Goal: Information Seeking & Learning: Find specific fact

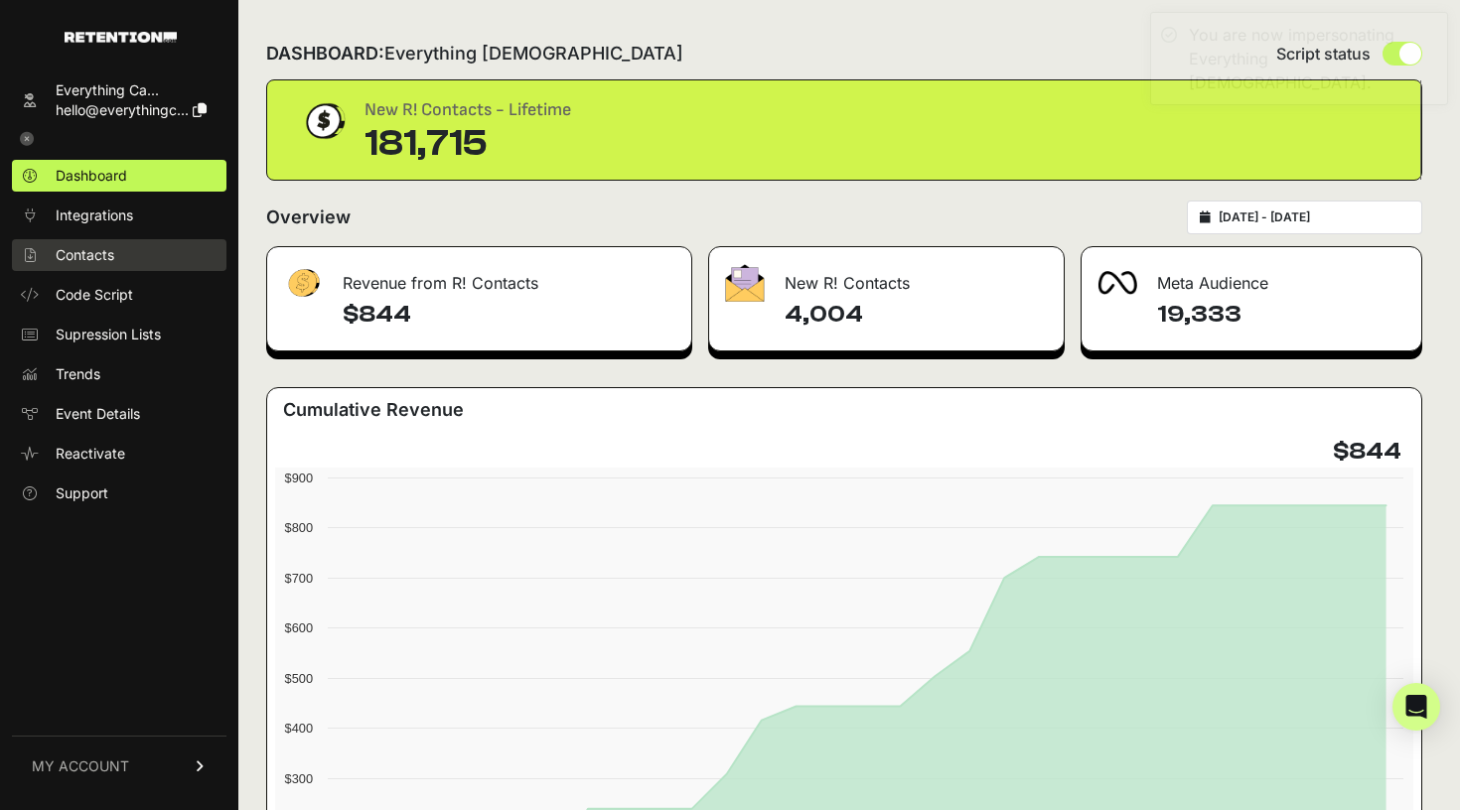
click at [109, 263] on span "Contacts" at bounding box center [85, 255] width 59 height 20
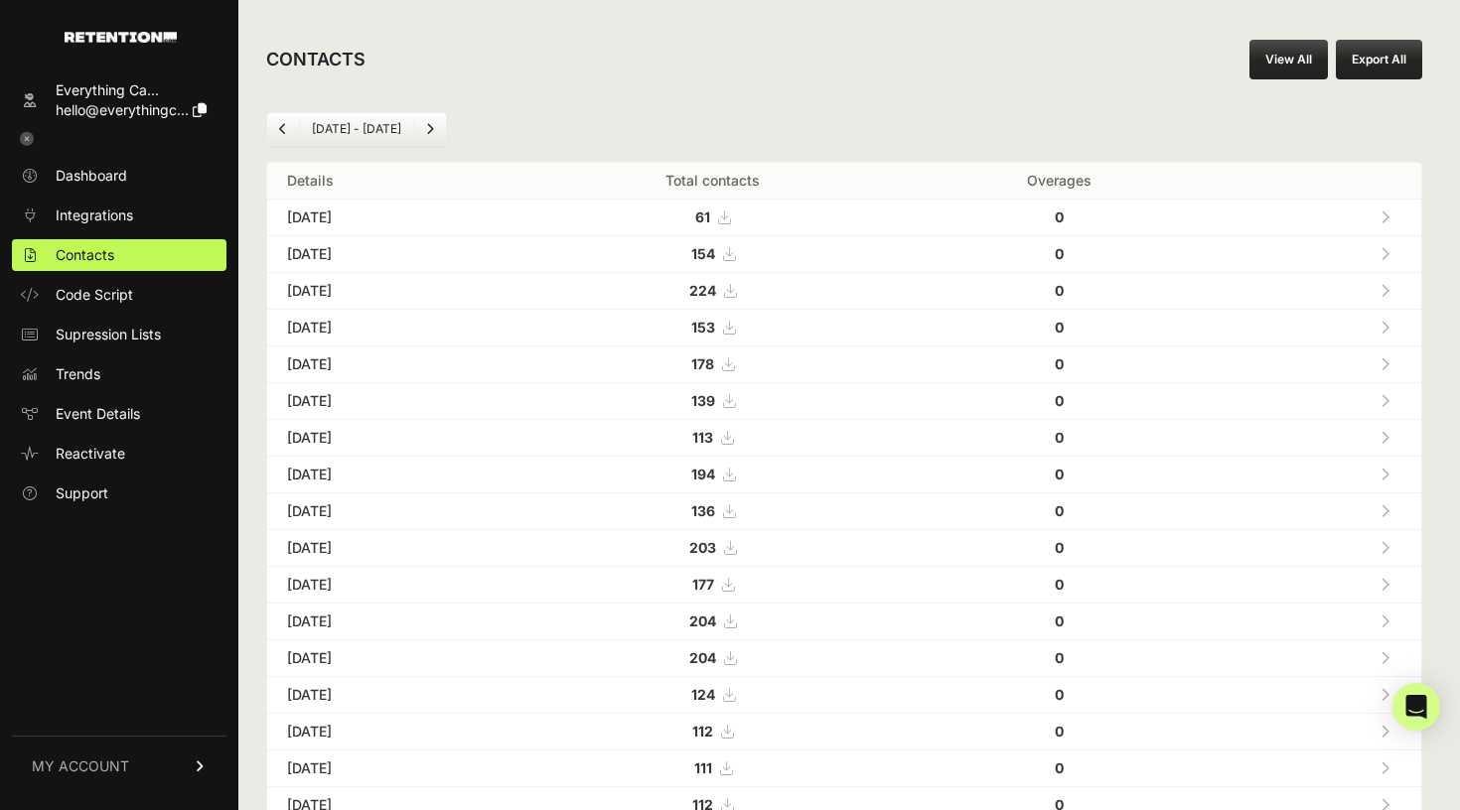
click at [1279, 73] on link "View All" at bounding box center [1288, 60] width 78 height 40
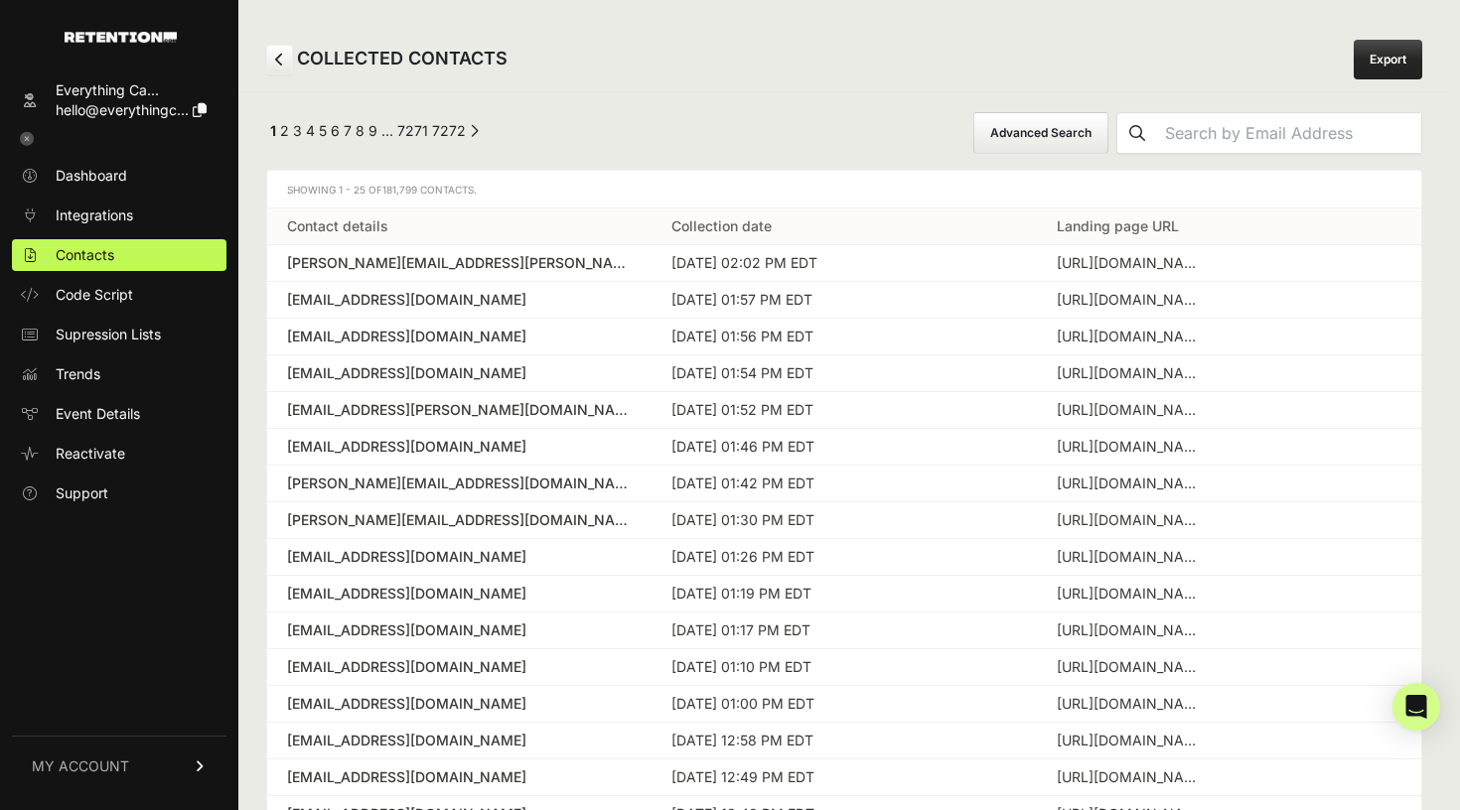
click at [1210, 133] on input "text" at bounding box center [1289, 133] width 264 height 40
click at [1040, 143] on button "Advanced Search" at bounding box center [1040, 133] width 135 height 42
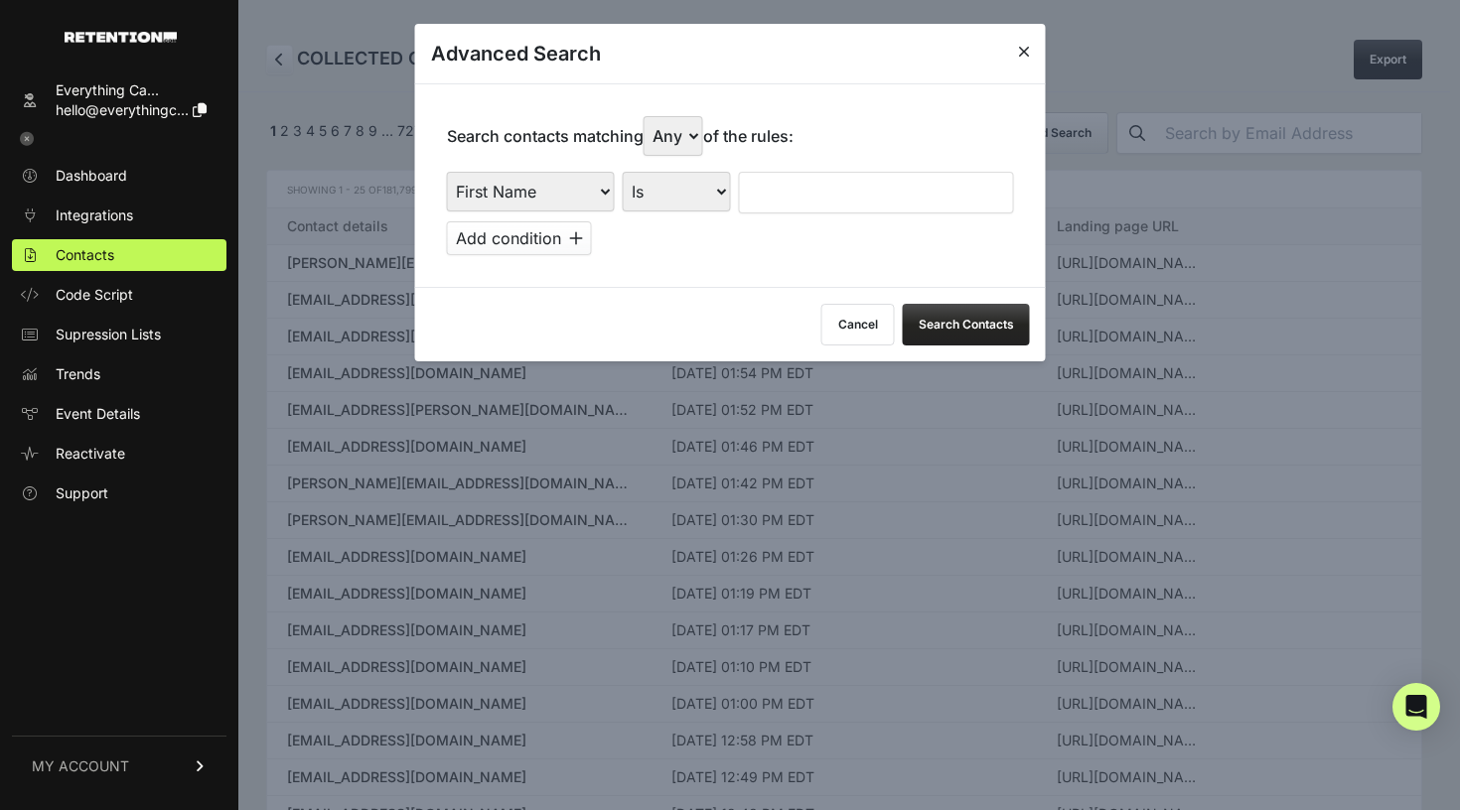
select select "landing_page_domain"
select select "contains"
click at [803, 182] on input "text" at bounding box center [876, 193] width 275 height 42
type input "cluny"
click button at bounding box center [0, 0] width 0 height 0
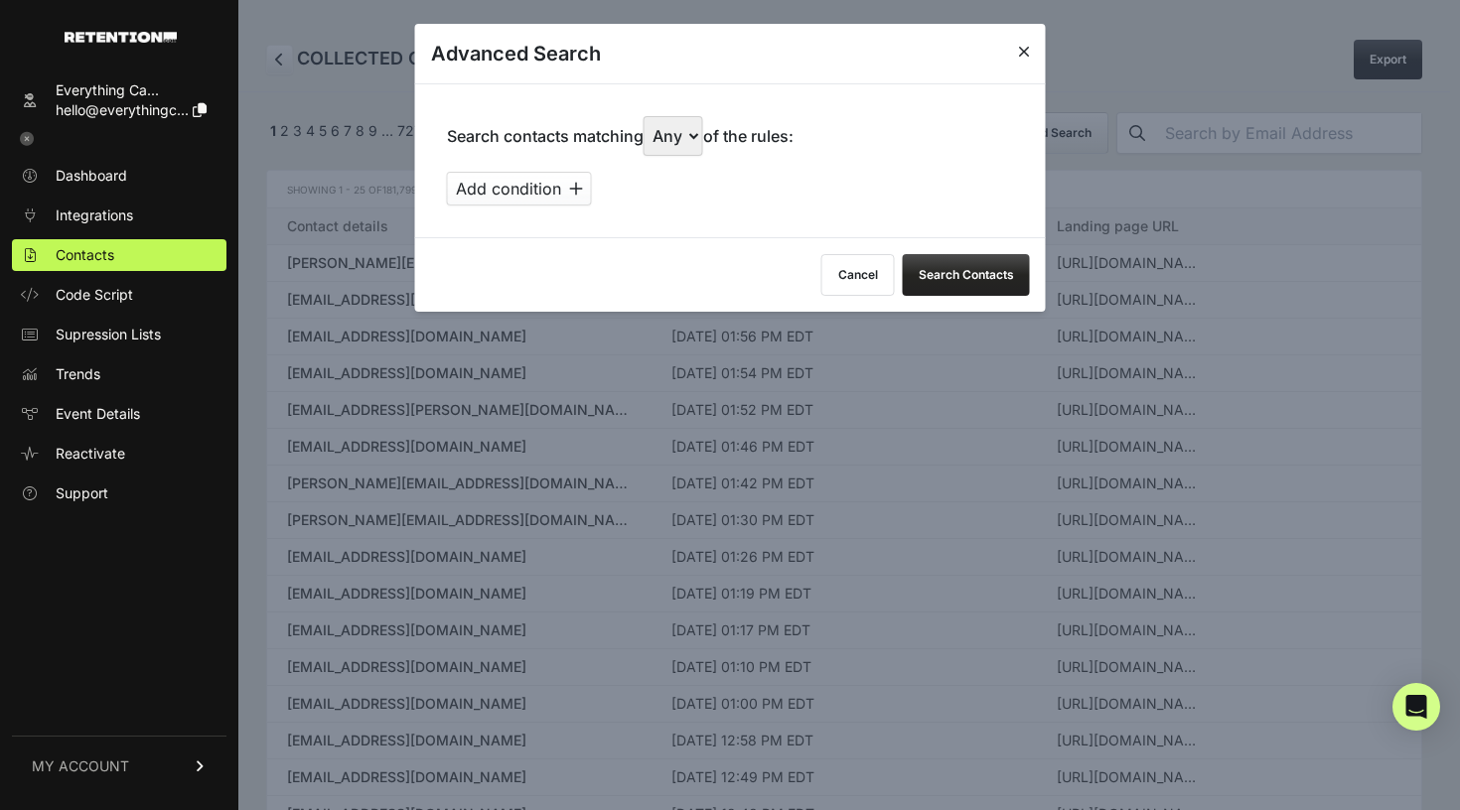
click at [1022, 48] on icon at bounding box center [1024, 52] width 12 height 16
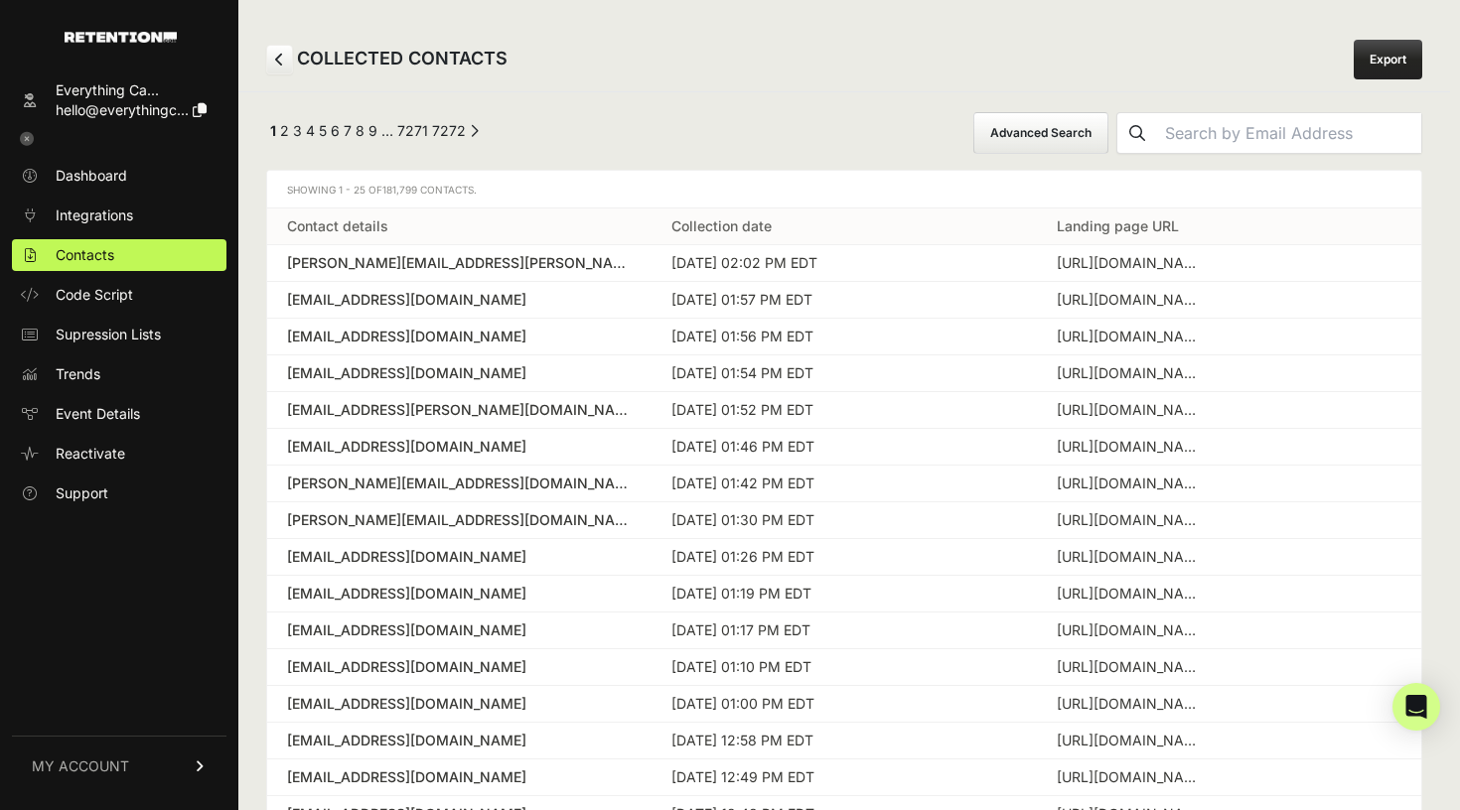
click at [120, 764] on span "MY ACCOUNT" at bounding box center [80, 767] width 97 height 20
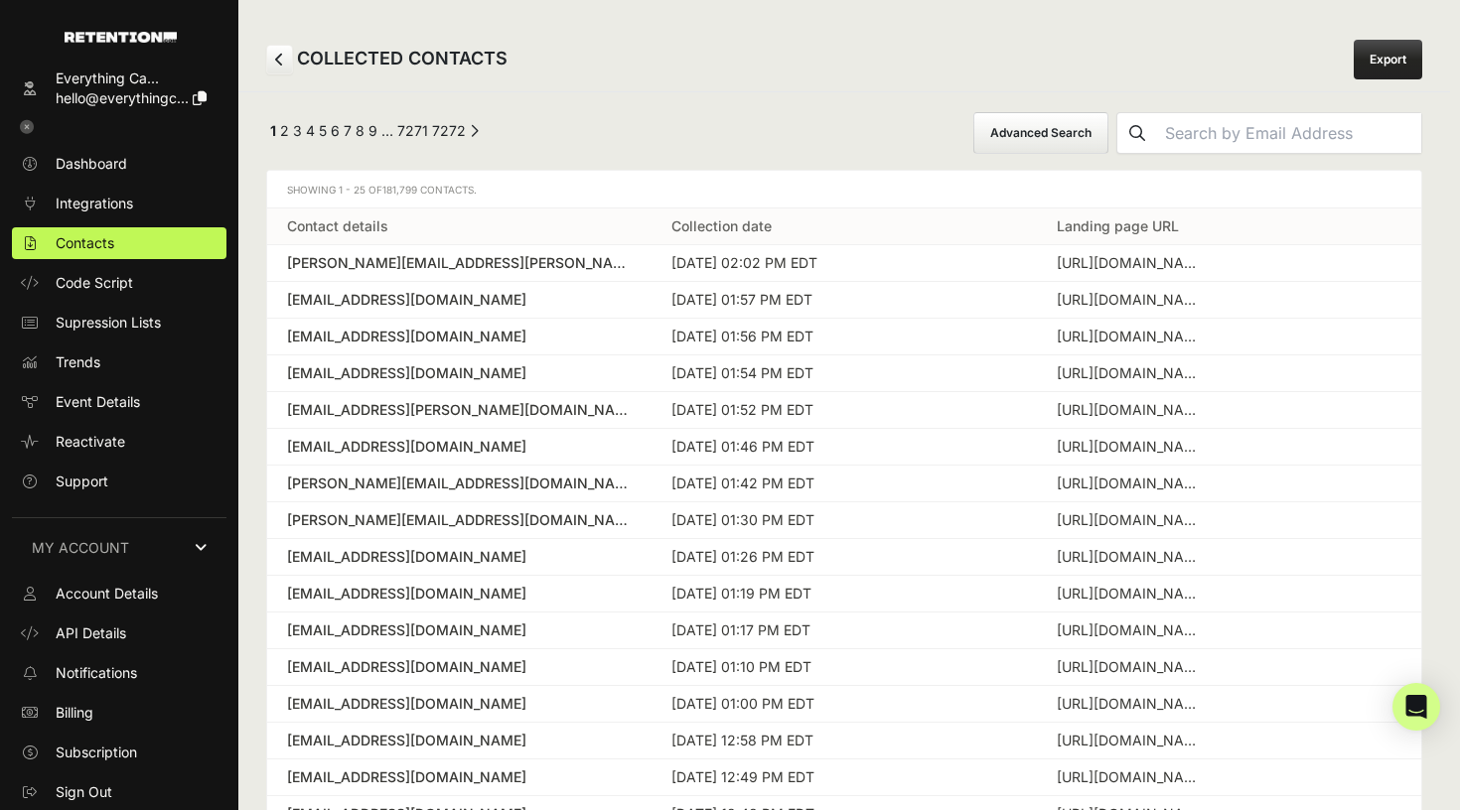
click at [70, 87] on div "Everything Ca..." at bounding box center [131, 79] width 151 height 20
click at [32, 92] on icon at bounding box center [30, 88] width 20 height 14
click at [116, 70] on div "Everything Ca..." at bounding box center [131, 79] width 151 height 20
click at [207, 93] on icon at bounding box center [200, 98] width 14 height 14
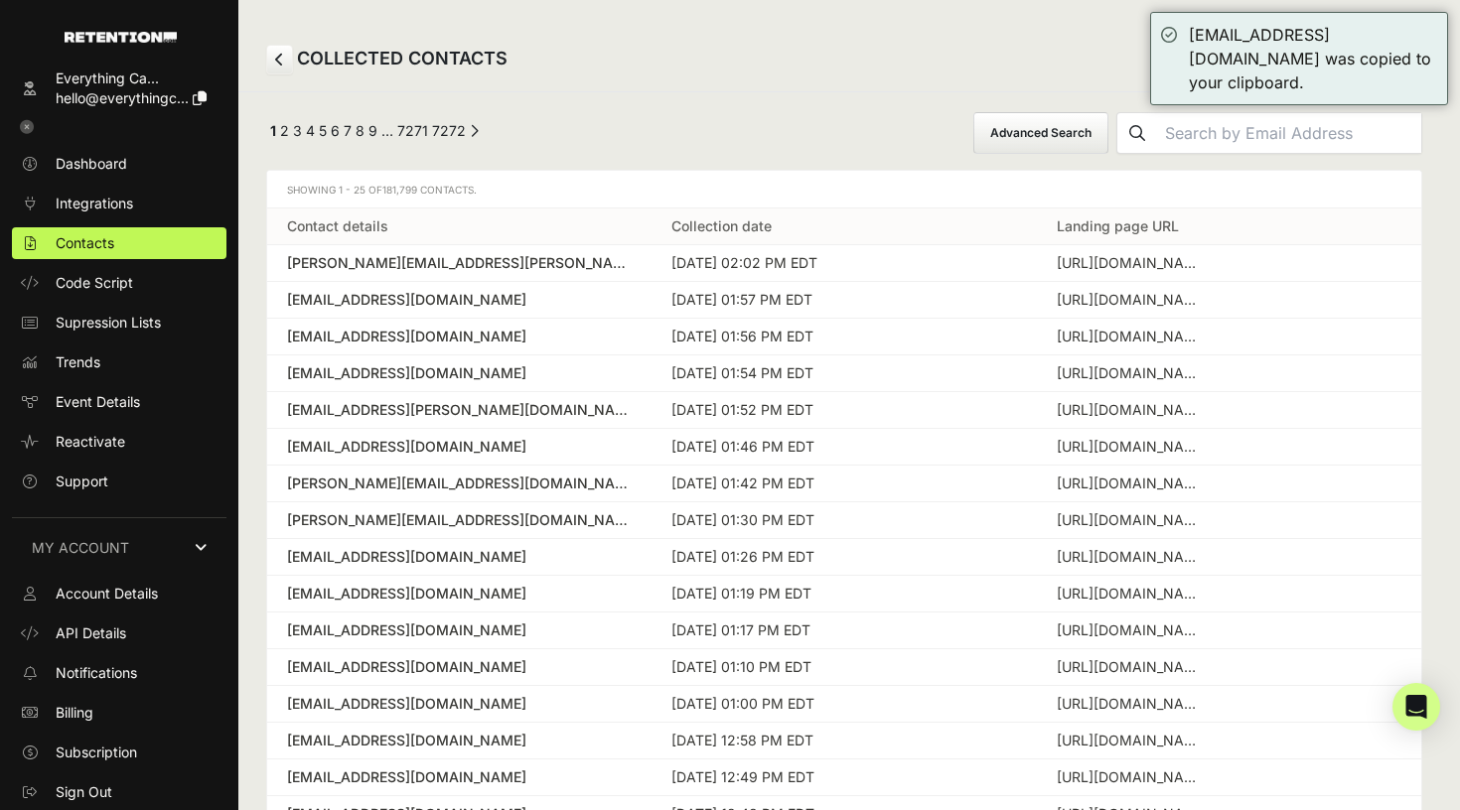
click at [25, 129] on icon at bounding box center [27, 127] width 14 height 14
